Goal: Information Seeking & Learning: Learn about a topic

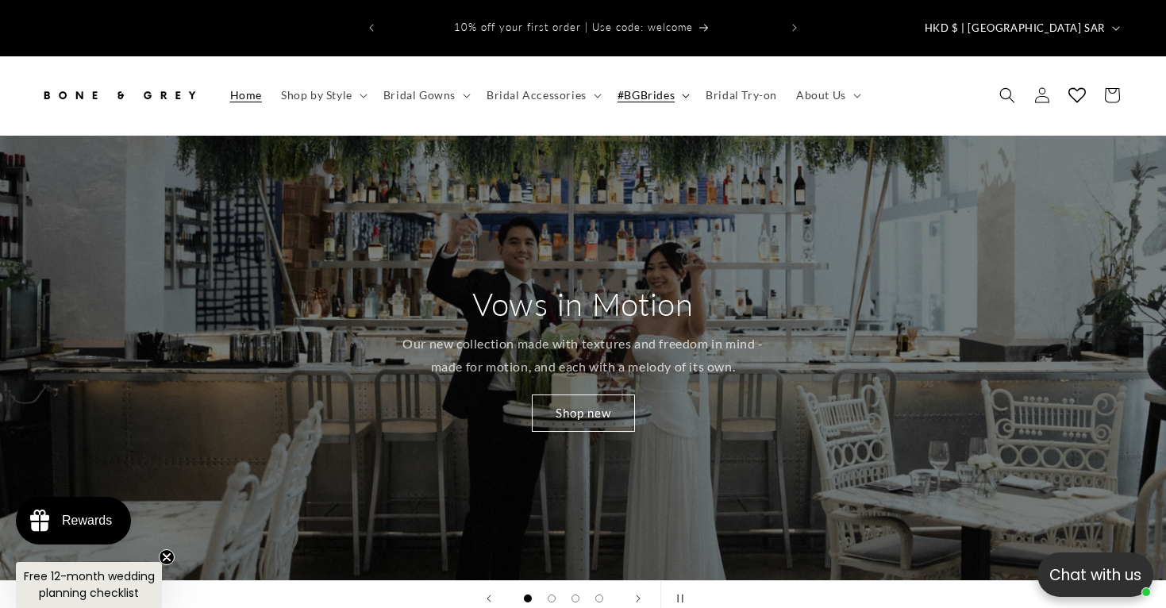
click at [663, 88] on span "#BGBrides" at bounding box center [645, 95] width 57 height 14
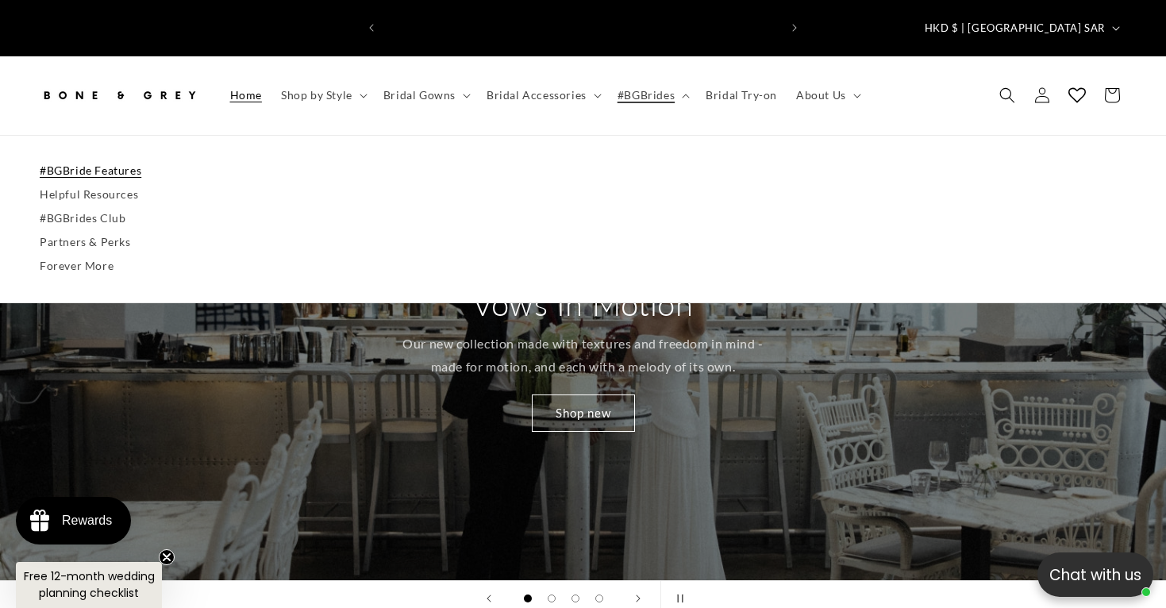
click at [143, 159] on link "#BGBride Features" at bounding box center [583, 171] width 1086 height 24
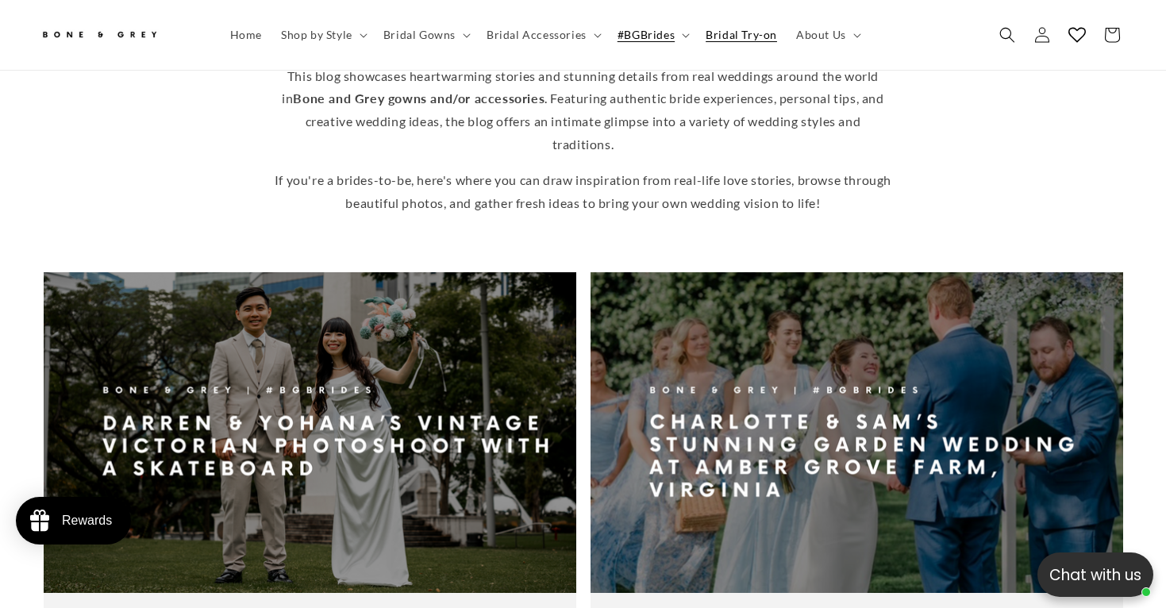
scroll to position [458, 0]
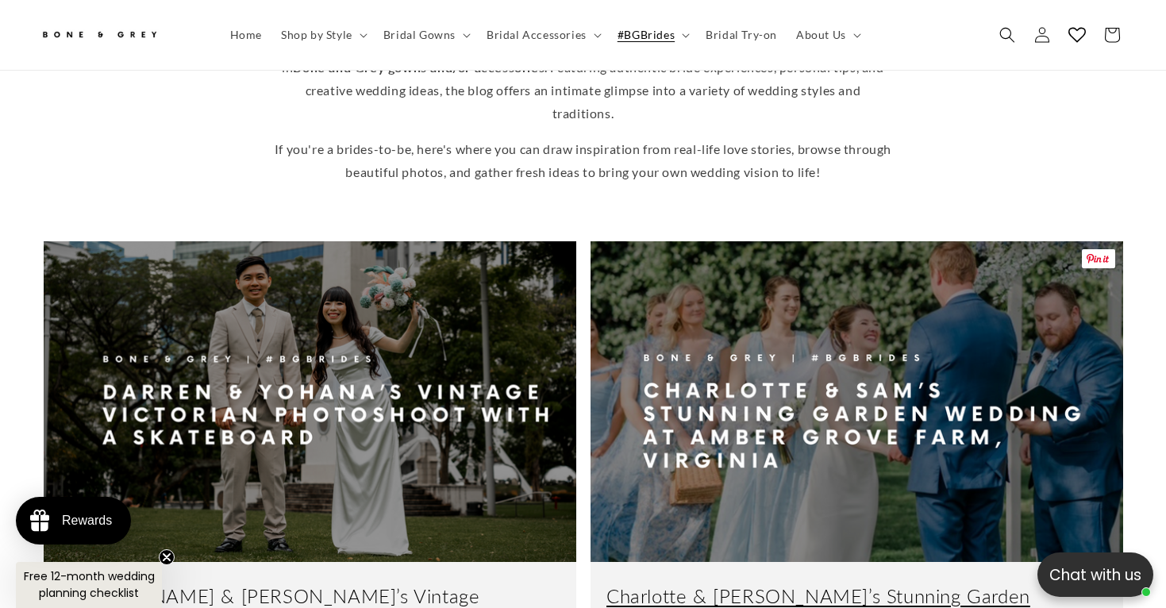
click at [671, 583] on link "Charlotte & [PERSON_NAME]’s Stunning Garden Wedding at Am..." at bounding box center [856, 607] width 501 height 49
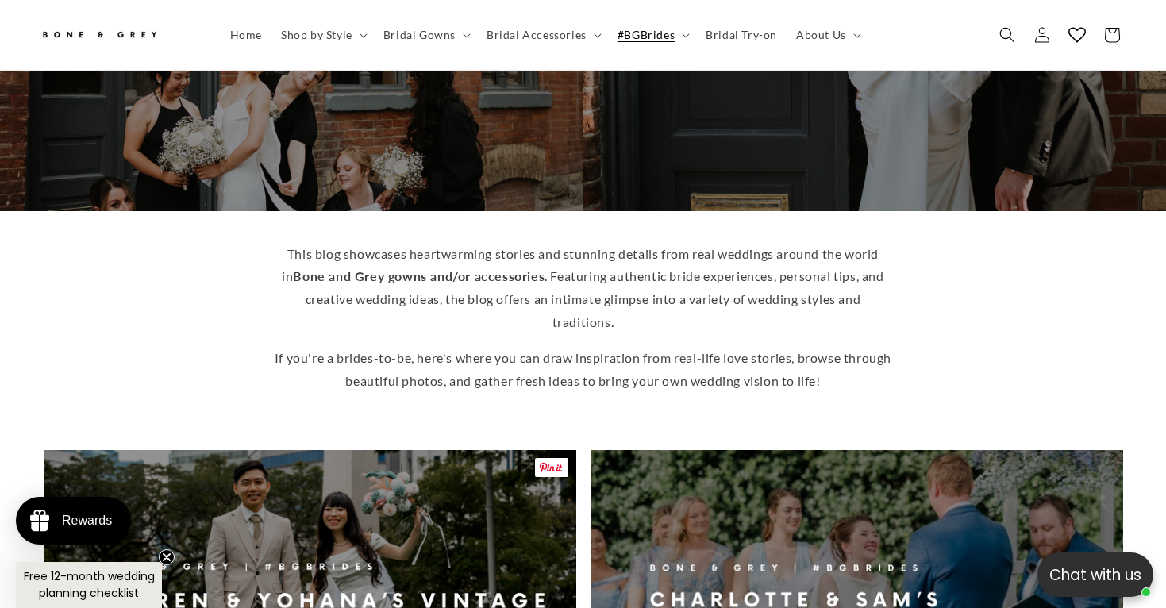
scroll to position [252, 0]
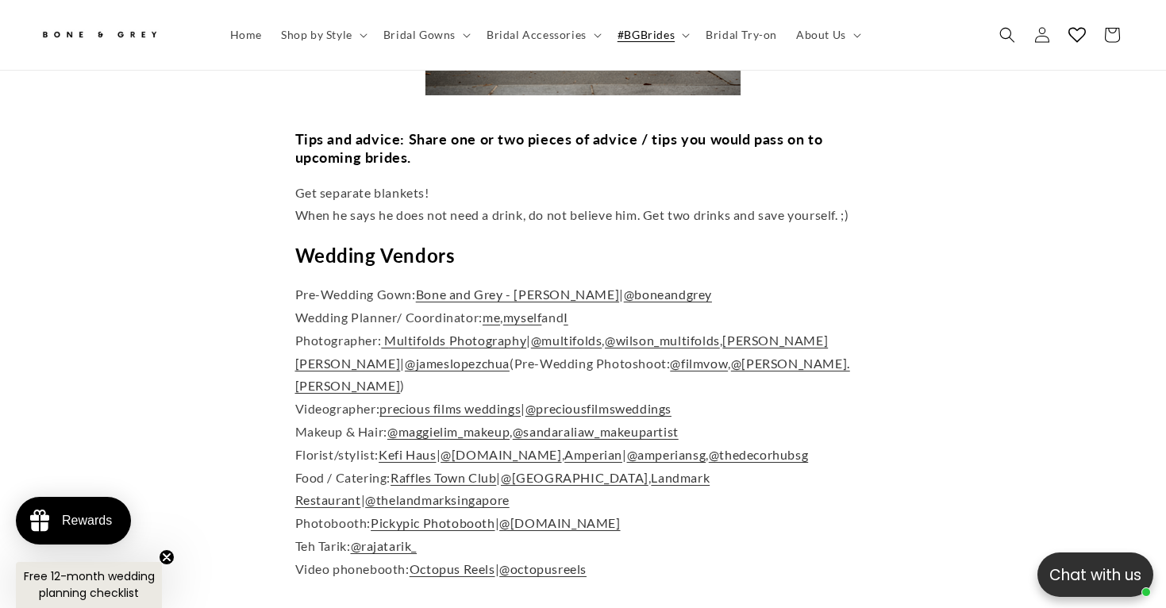
scroll to position [7329, 0]
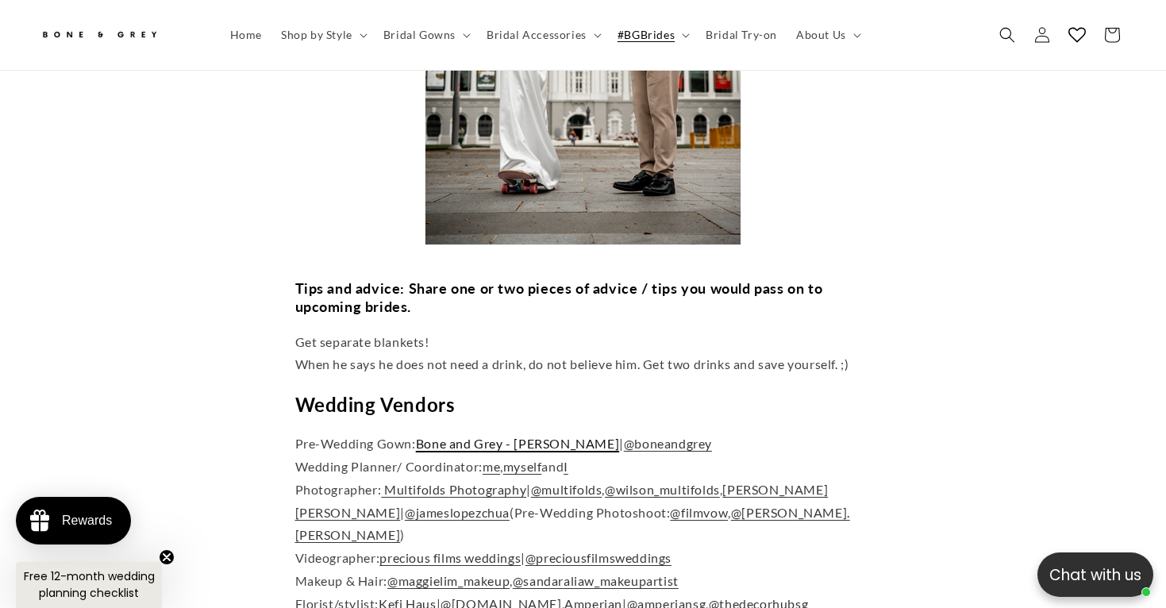
click at [514, 436] on link "Bone and Grey - [PERSON_NAME]" at bounding box center [517, 443] width 203 height 15
